Goal: Transaction & Acquisition: Purchase product/service

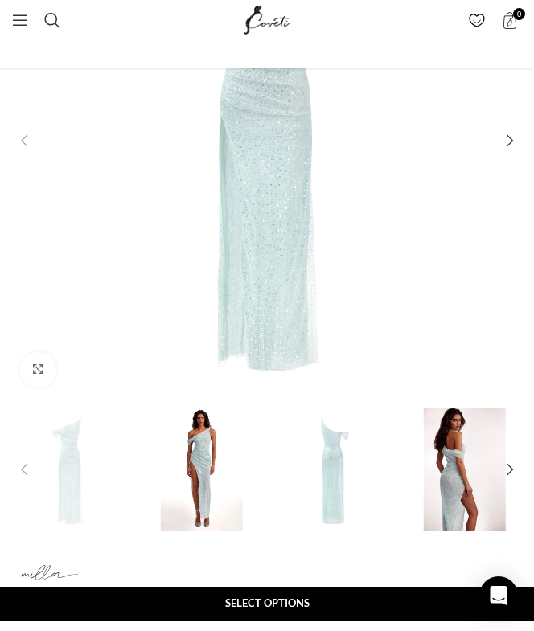
scroll to position [371, 0]
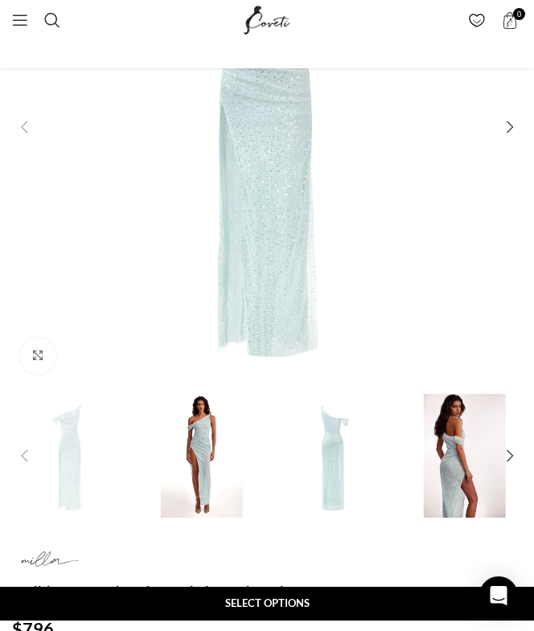
click at [215, 409] on img "2 / 7" at bounding box center [202, 456] width 124 height 124
click at [227, 494] on img "2 / 7" at bounding box center [202, 456] width 124 height 124
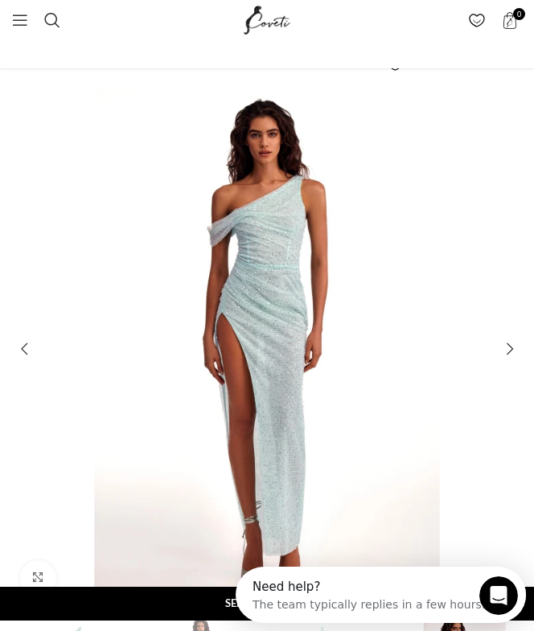
scroll to position [141, 0]
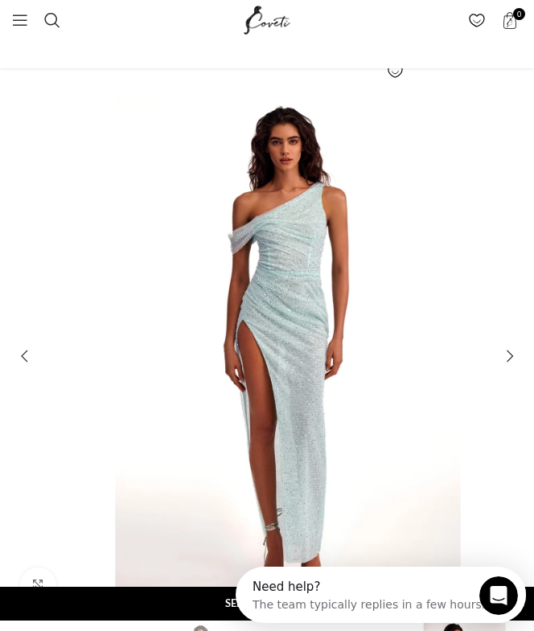
click at [316, 322] on img "2 / 7" at bounding box center [288, 356] width 518 height 518
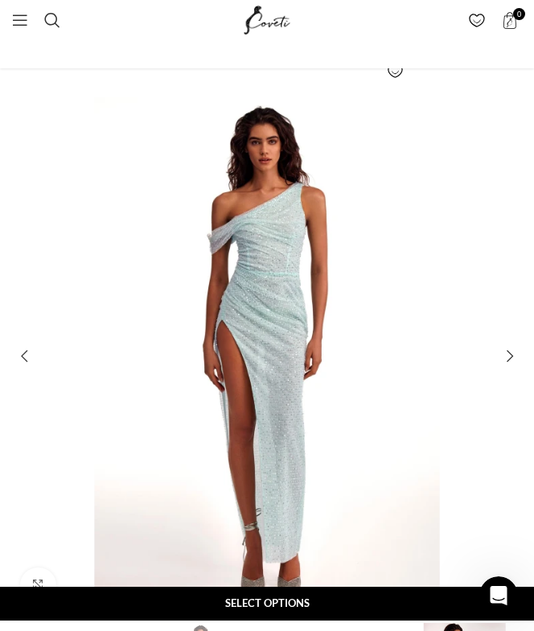
click at [268, 223] on img "2 / 7" at bounding box center [267, 356] width 518 height 518
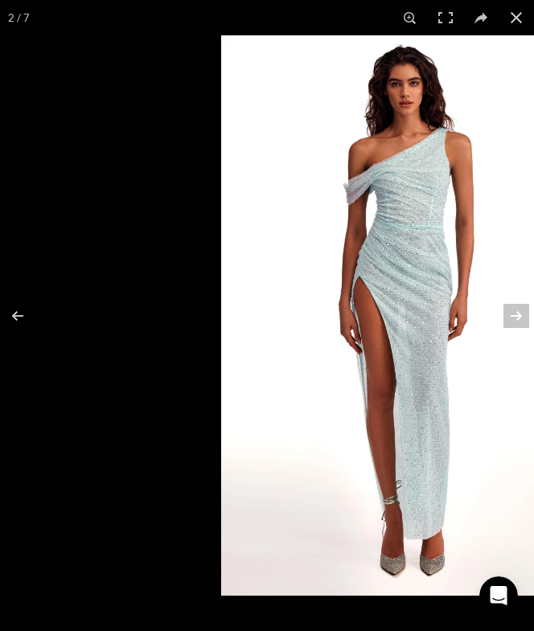
drag, startPoint x: 289, startPoint y: 318, endPoint x: 350, endPoint y: 346, distance: 66.9
click at [350, 346] on img at bounding box center [408, 315] width 374 height 560
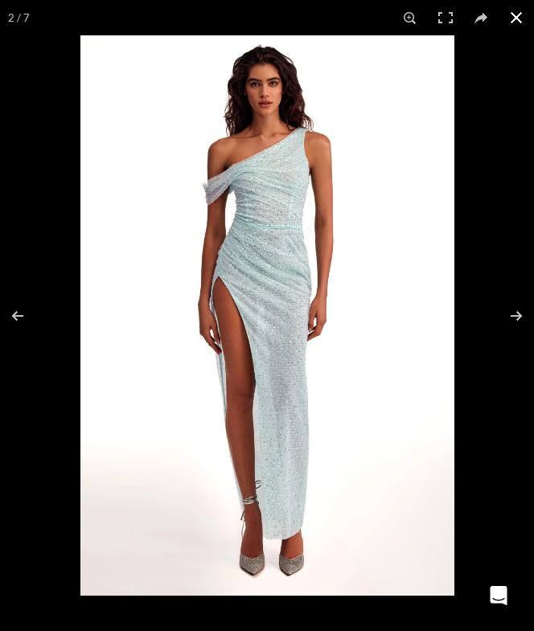
scroll to position [0, 890]
click at [522, 18] on button at bounding box center [515, 17] width 35 height 35
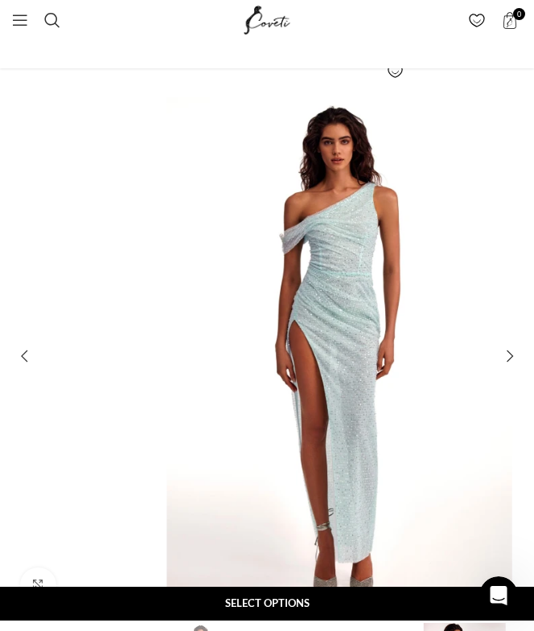
click at [321, 311] on img "2 / 7" at bounding box center [339, 356] width 518 height 518
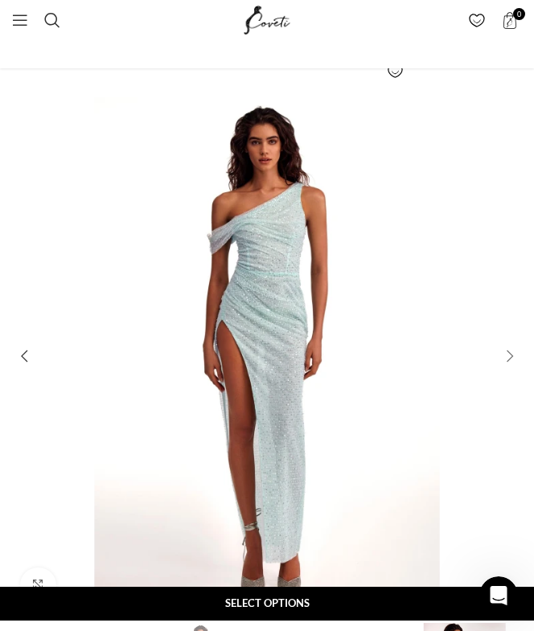
click at [517, 358] on div "Next slide" at bounding box center [509, 356] width 32 height 32
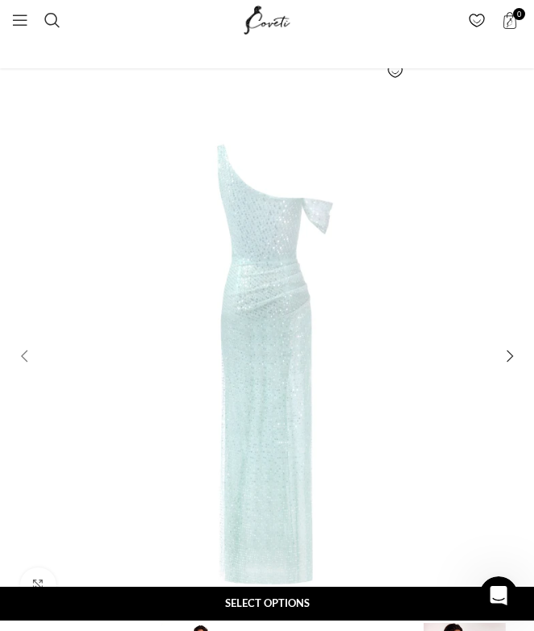
click at [26, 354] on div "Previous slide" at bounding box center [24, 356] width 32 height 32
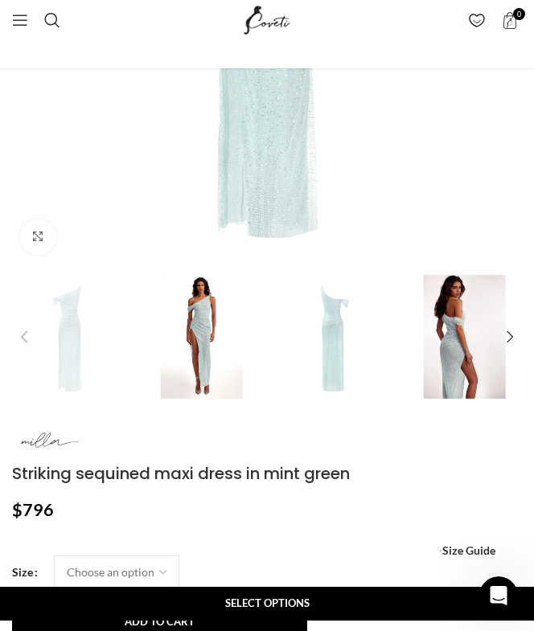
scroll to position [490, 0]
click at [183, 305] on img "2 / 7" at bounding box center [202, 336] width 124 height 124
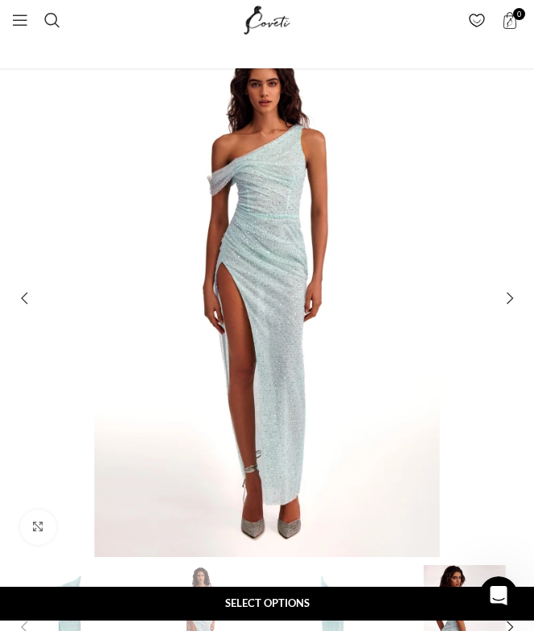
scroll to position [195, 0]
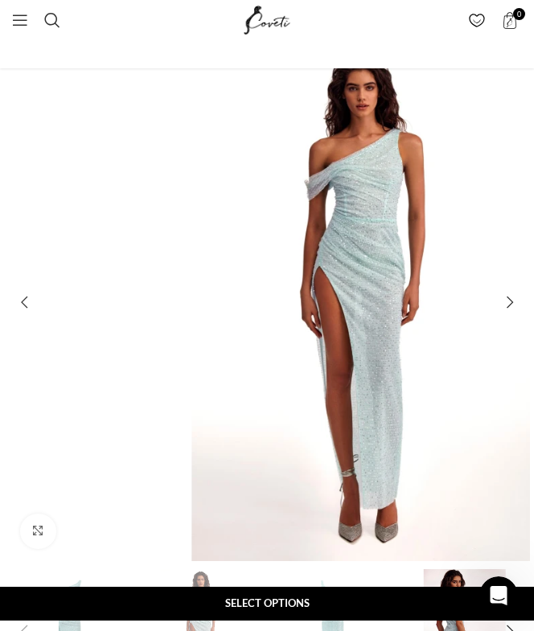
click at [376, 280] on img "2 / 7" at bounding box center [364, 302] width 518 height 518
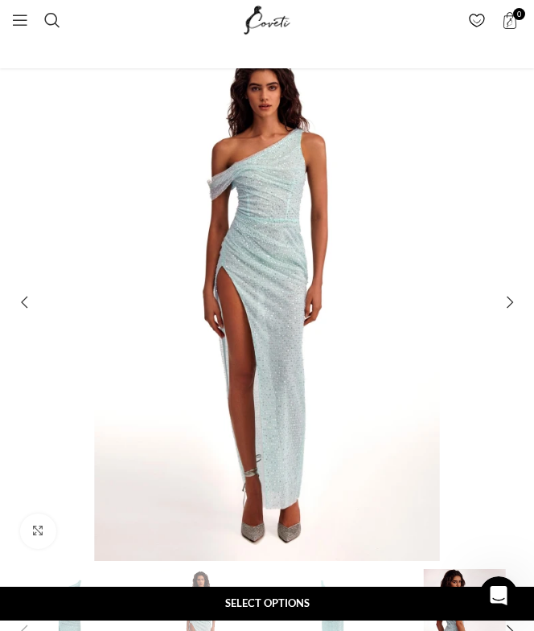
click at [340, 338] on img "2 / 7" at bounding box center [267, 302] width 518 height 518
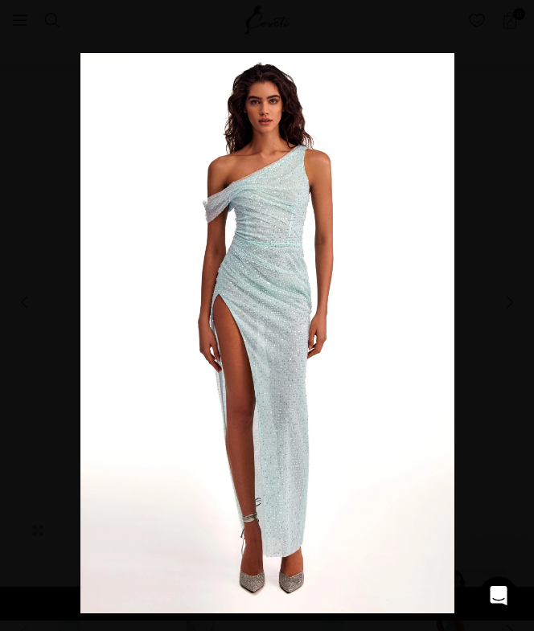
drag, startPoint x: 317, startPoint y: 371, endPoint x: 818, endPoint y: 365, distance: 501.5
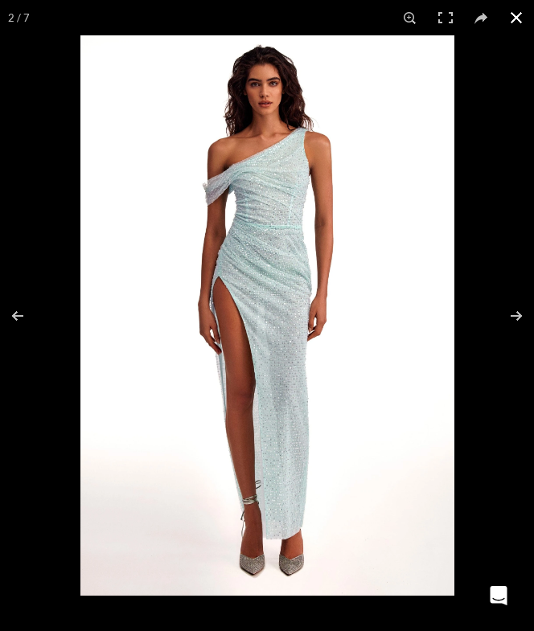
click at [517, 16] on button at bounding box center [515, 17] width 35 height 35
